Goal: Check status: Check status

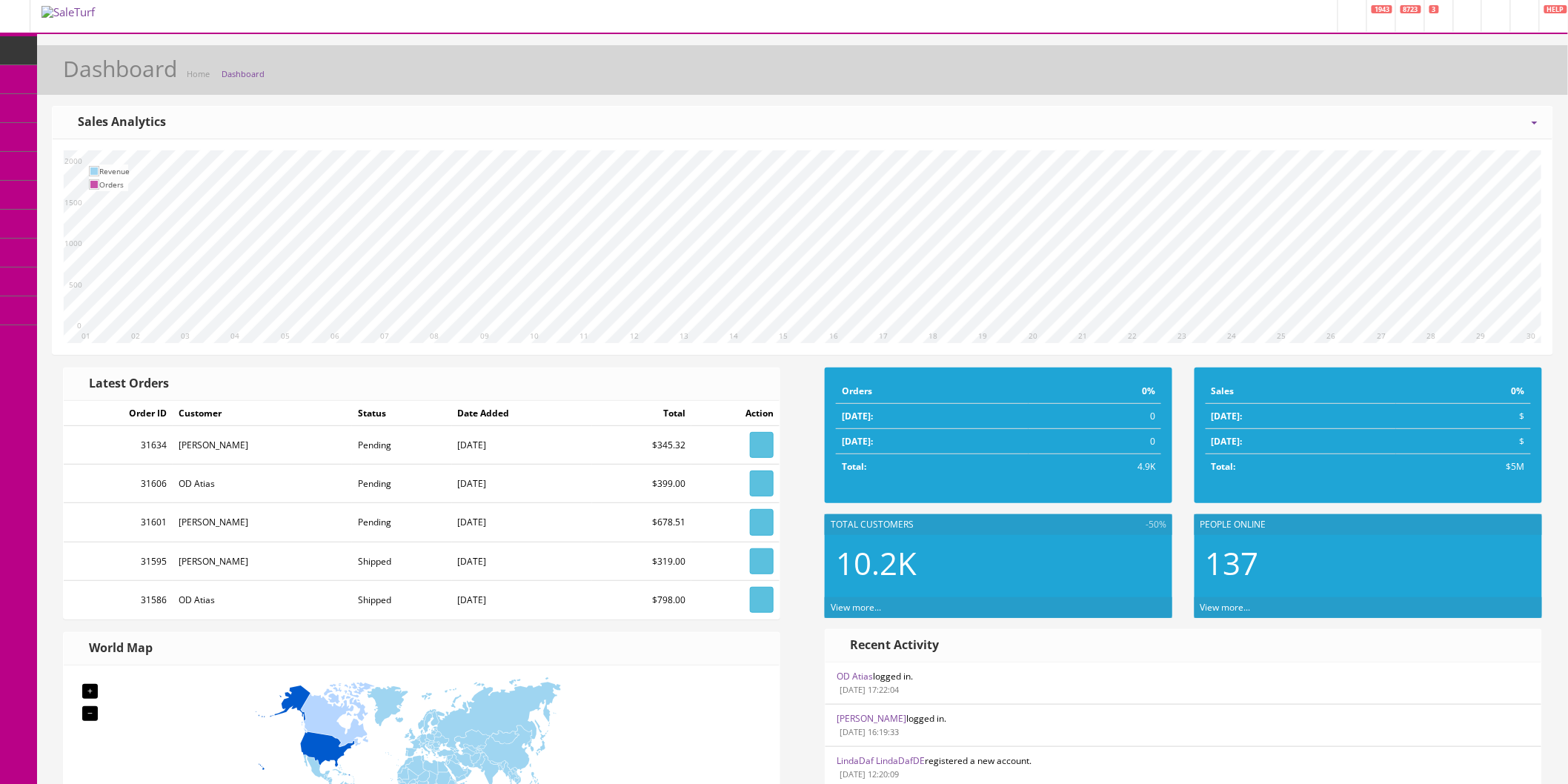
scroll to position [82, 0]
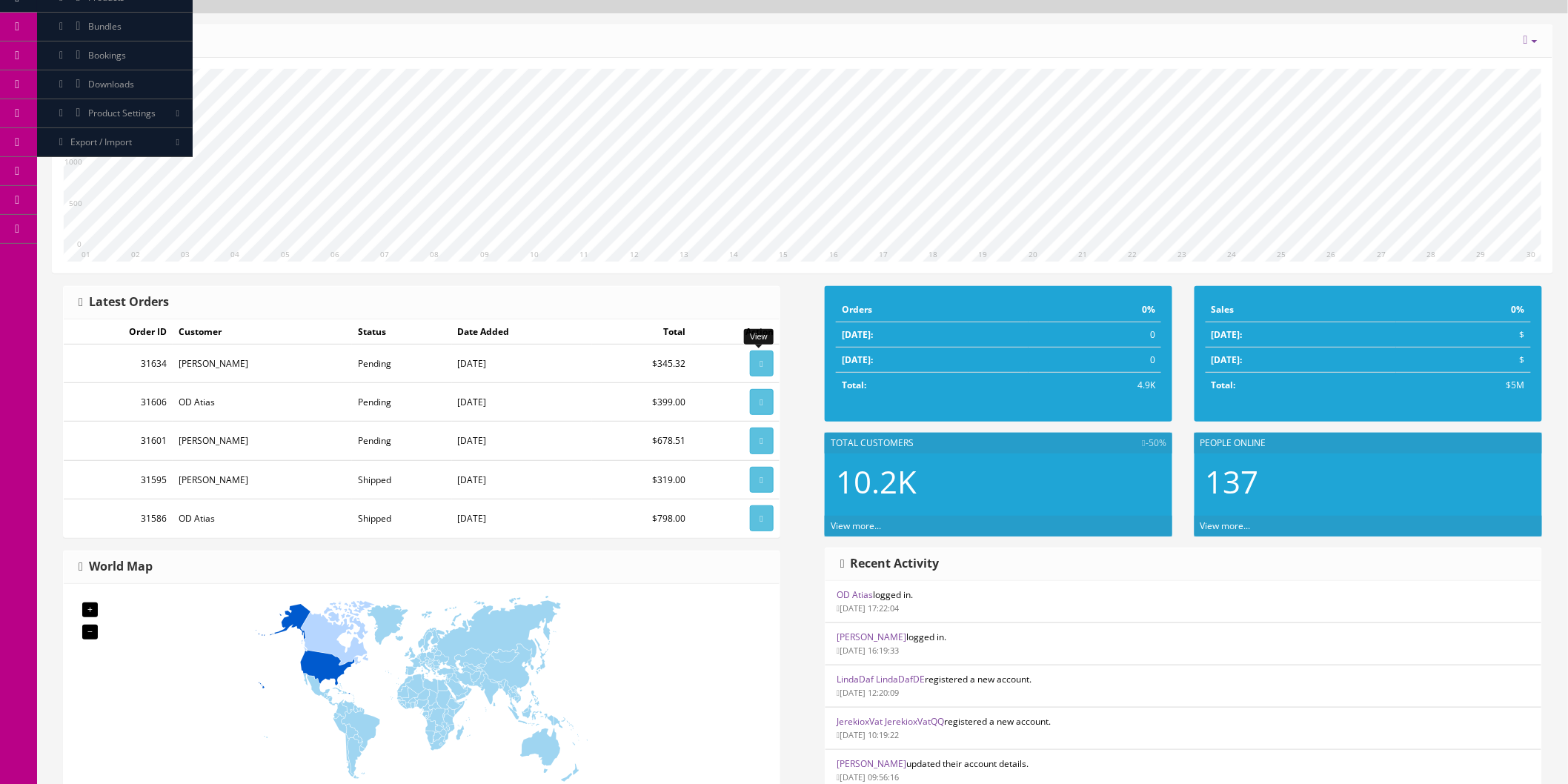
click at [767, 364] on link at bounding box center [762, 363] width 24 height 26
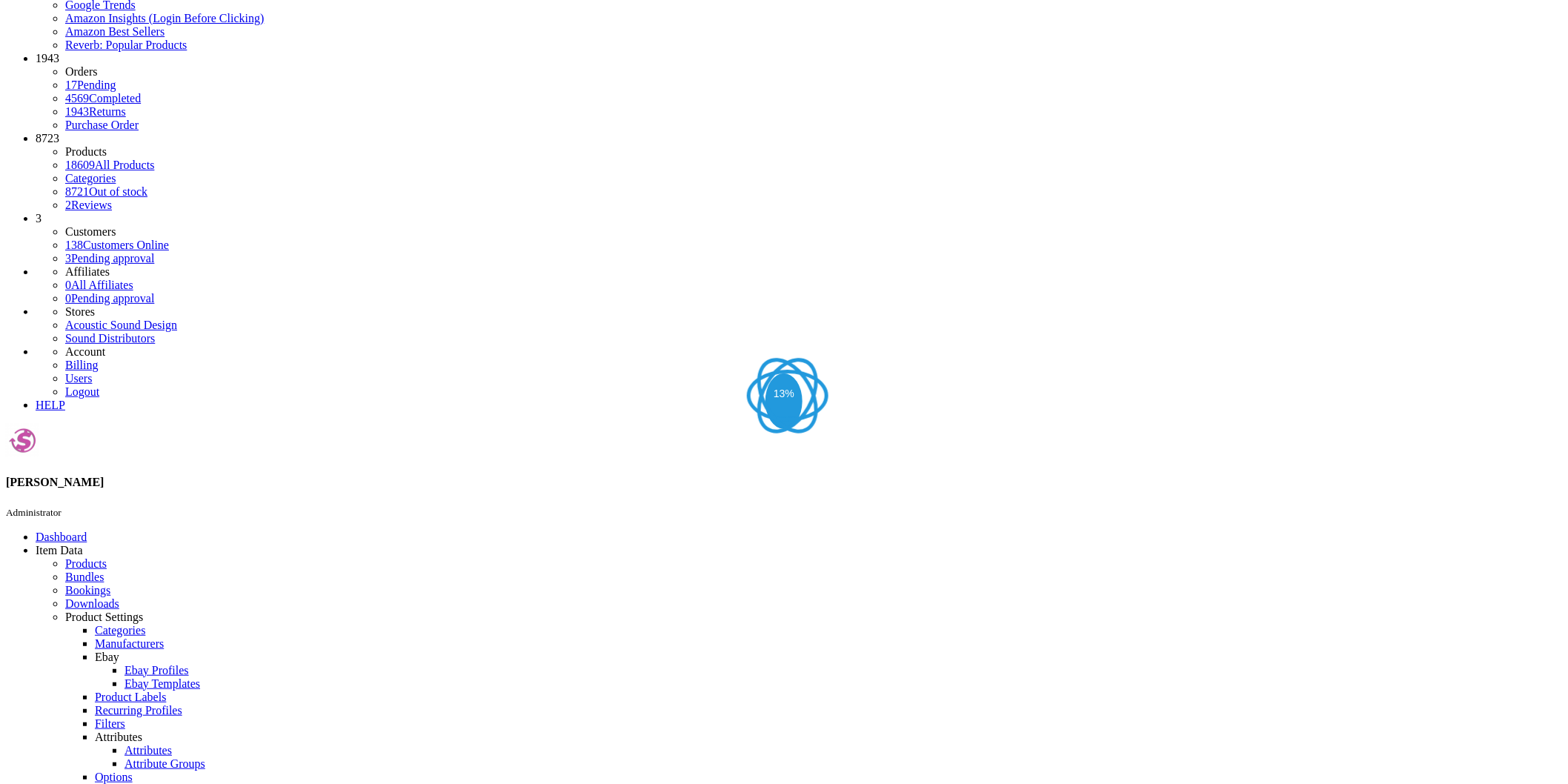
scroll to position [82, 0]
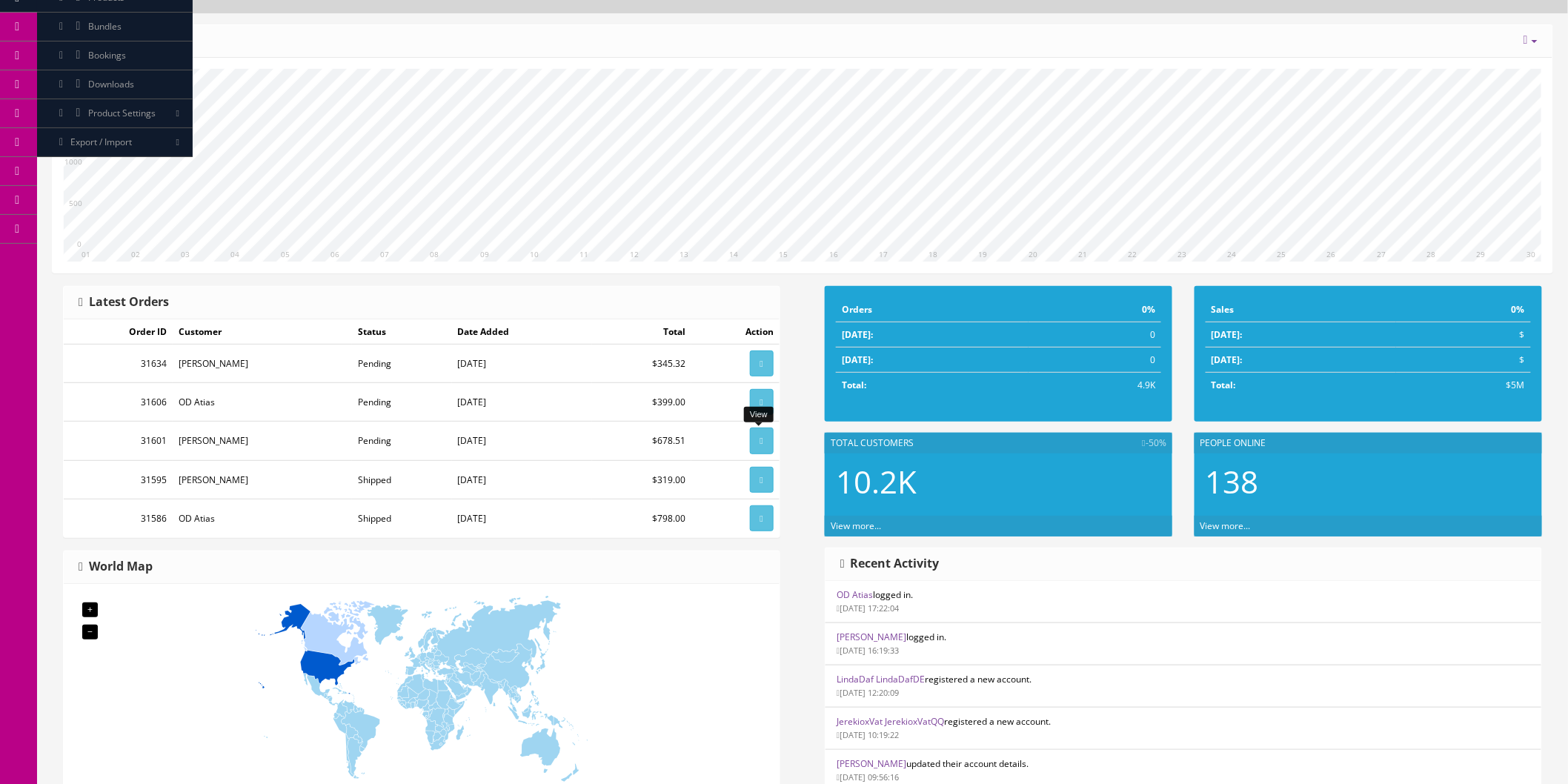
click at [761, 447] on link at bounding box center [762, 441] width 24 height 26
